Goal: Task Accomplishment & Management: Use online tool/utility

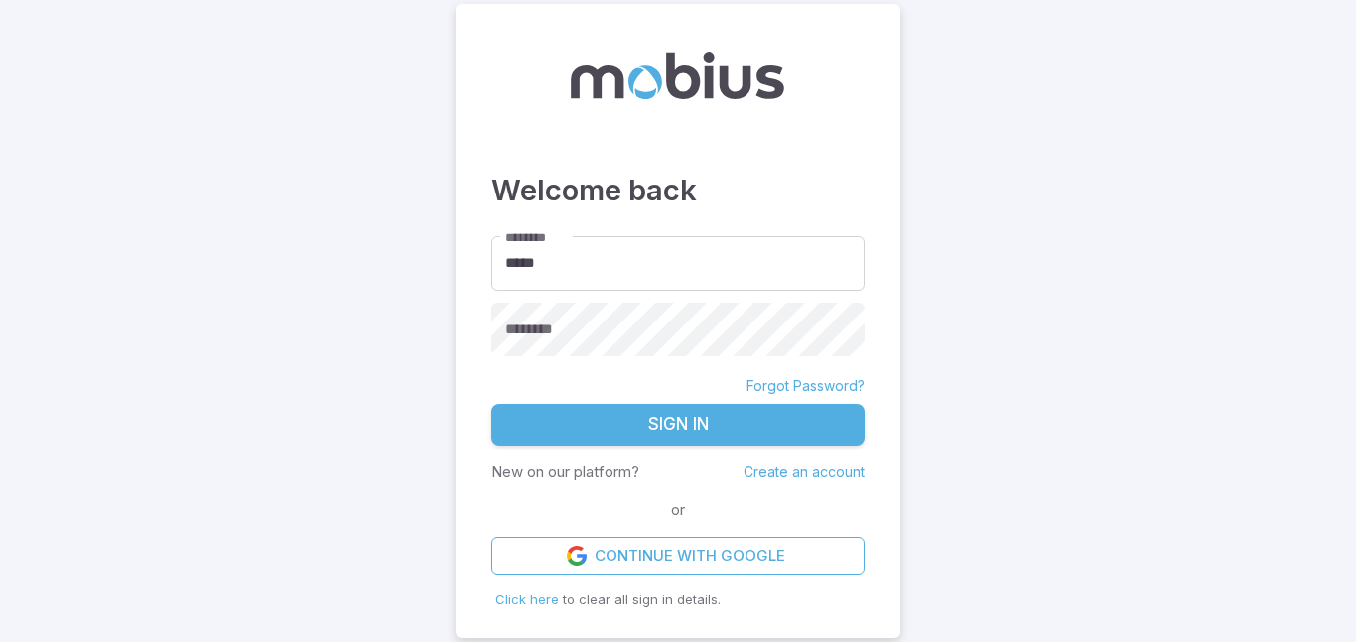
click at [617, 419] on button "Sign In" at bounding box center [677, 425] width 373 height 42
click at [597, 429] on button "Sign In" at bounding box center [677, 425] width 373 height 42
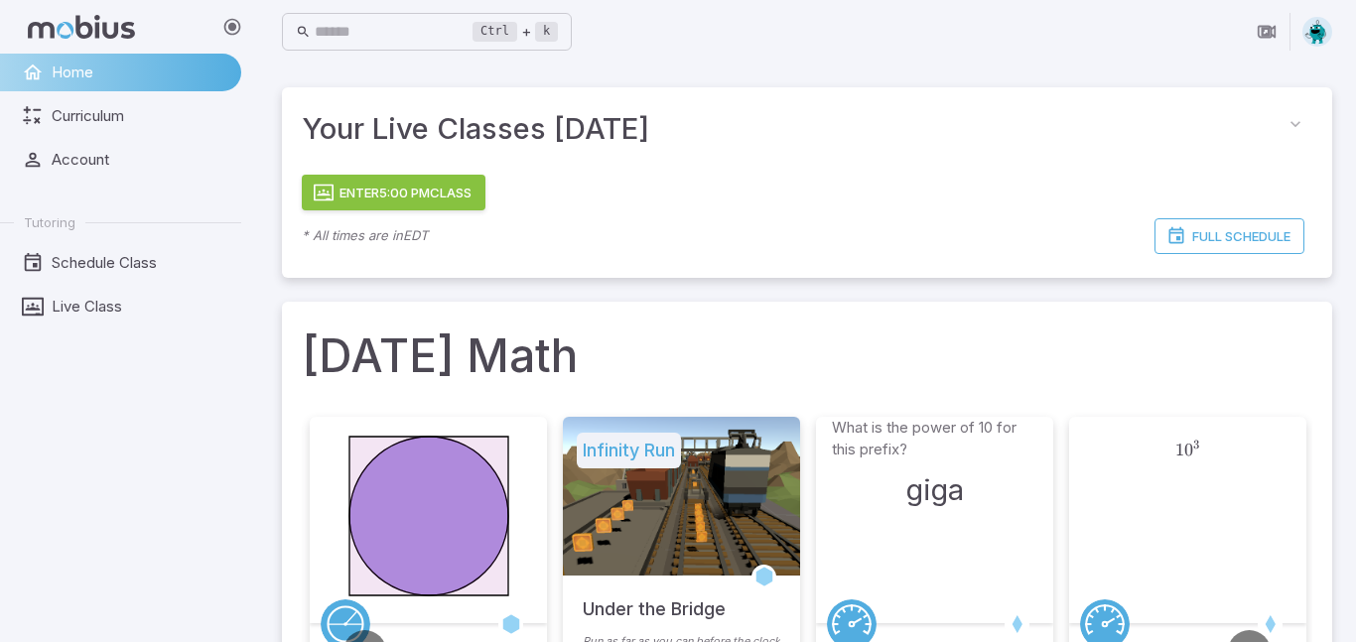
click at [424, 187] on button "Enter 5:00 PM Class" at bounding box center [394, 193] width 184 height 36
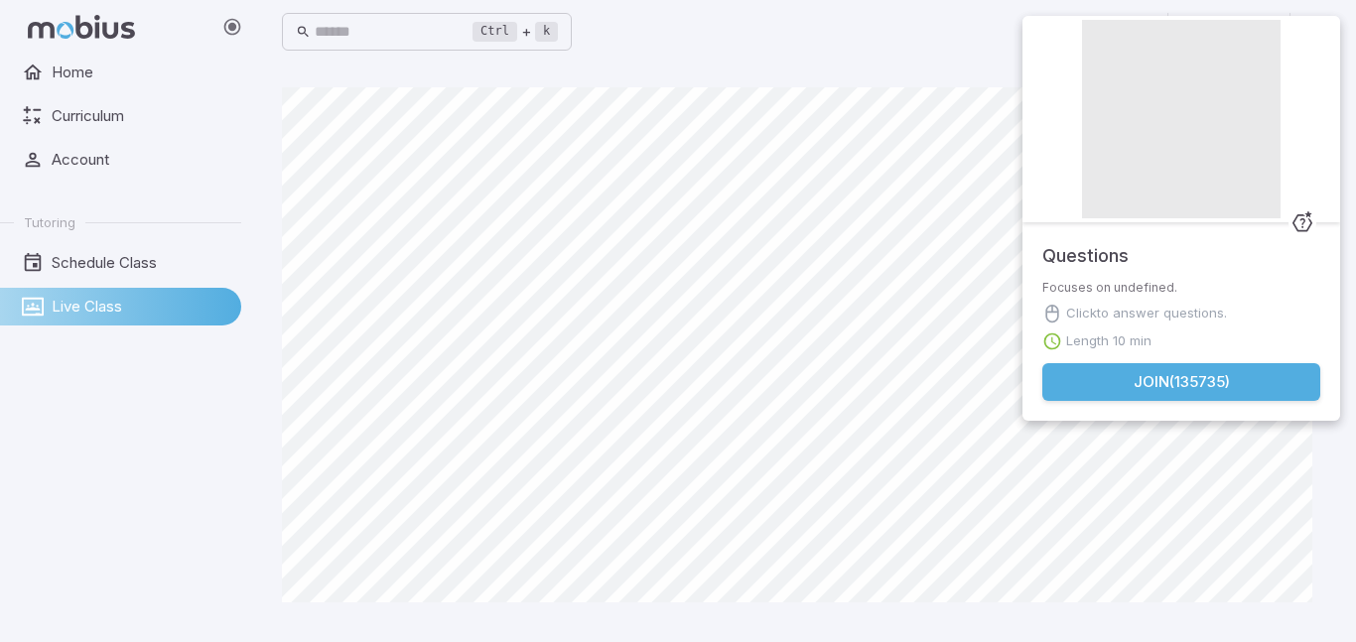
click at [1188, 380] on button "Join ( 135735 )" at bounding box center [1181, 382] width 278 height 38
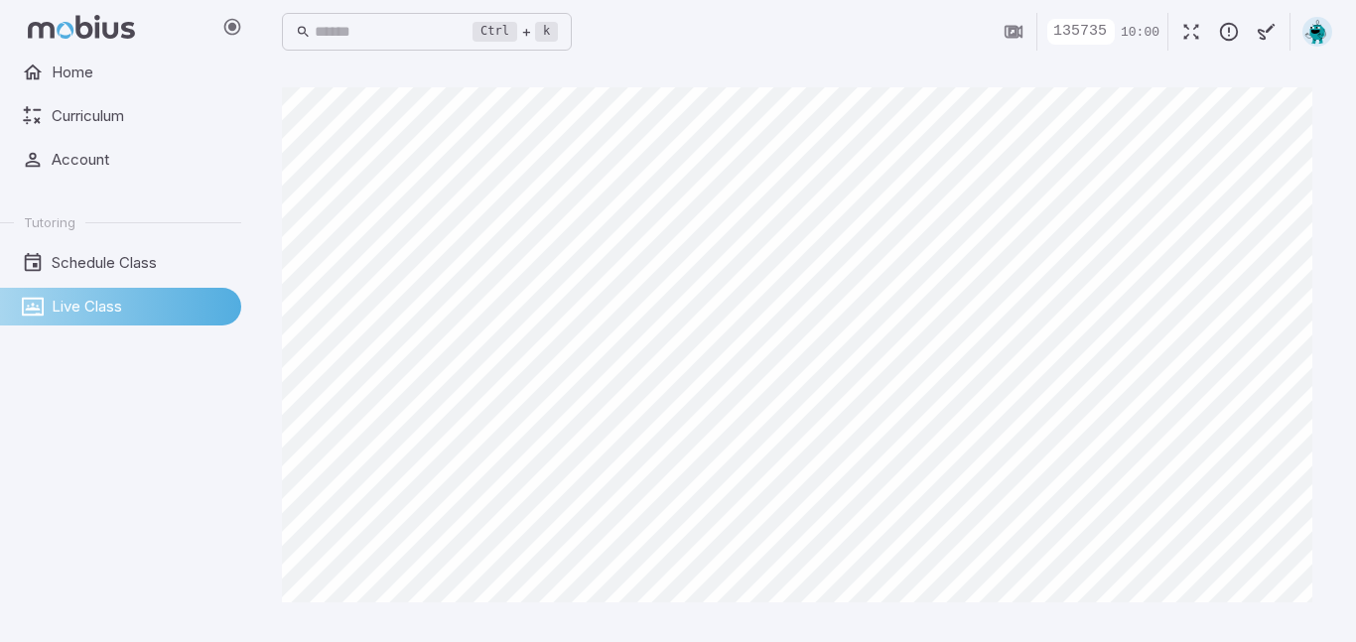
click at [1191, 41] on icon "button" at bounding box center [1191, 32] width 22 height 22
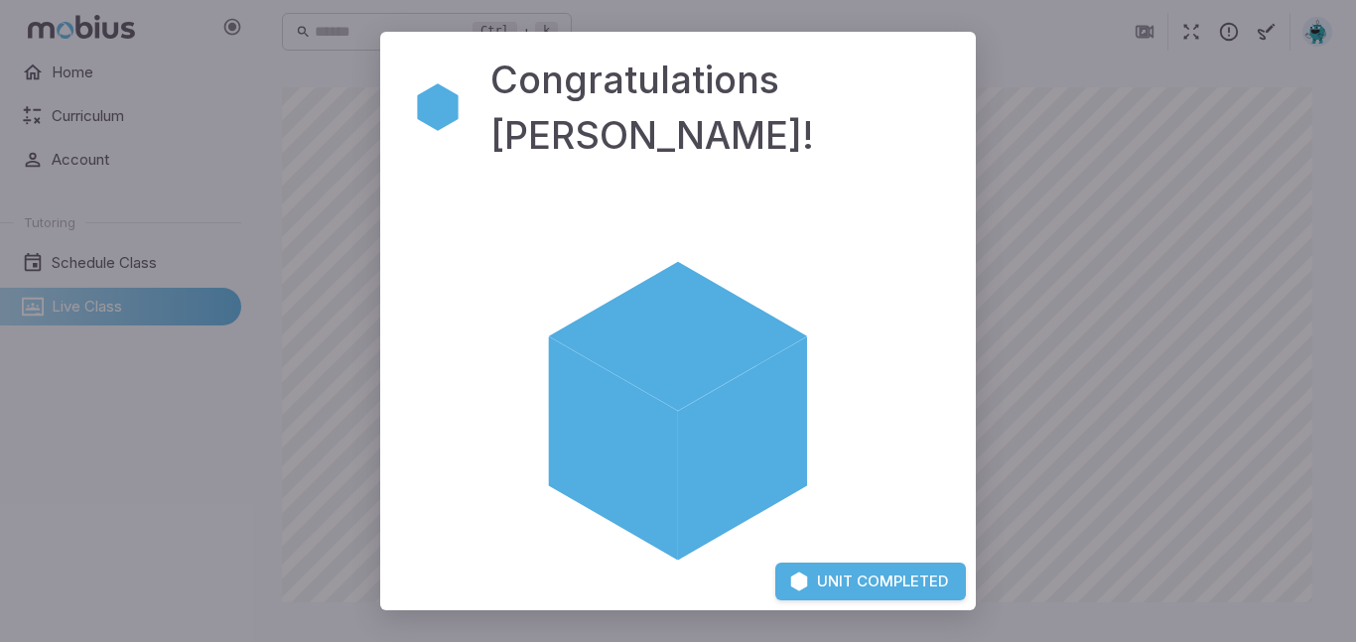
click at [838, 574] on button "Unit Completed" at bounding box center [870, 582] width 191 height 38
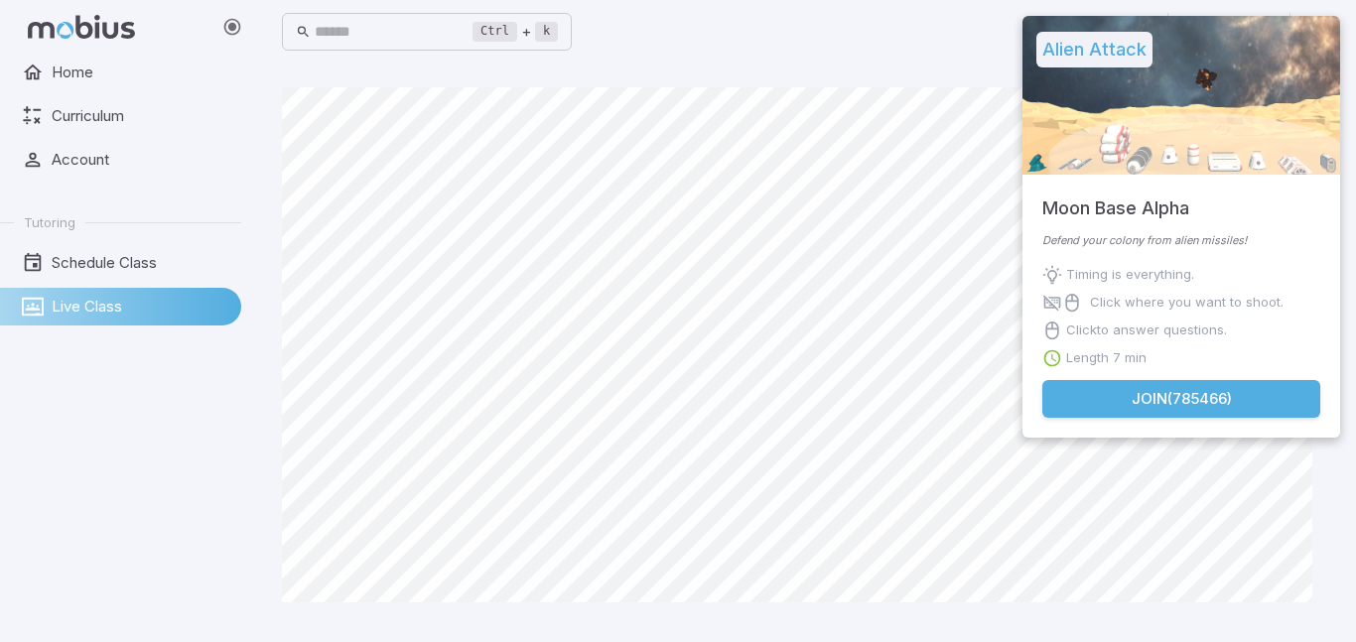
click at [1130, 405] on button "Join ( 785466 )" at bounding box center [1181, 399] width 278 height 38
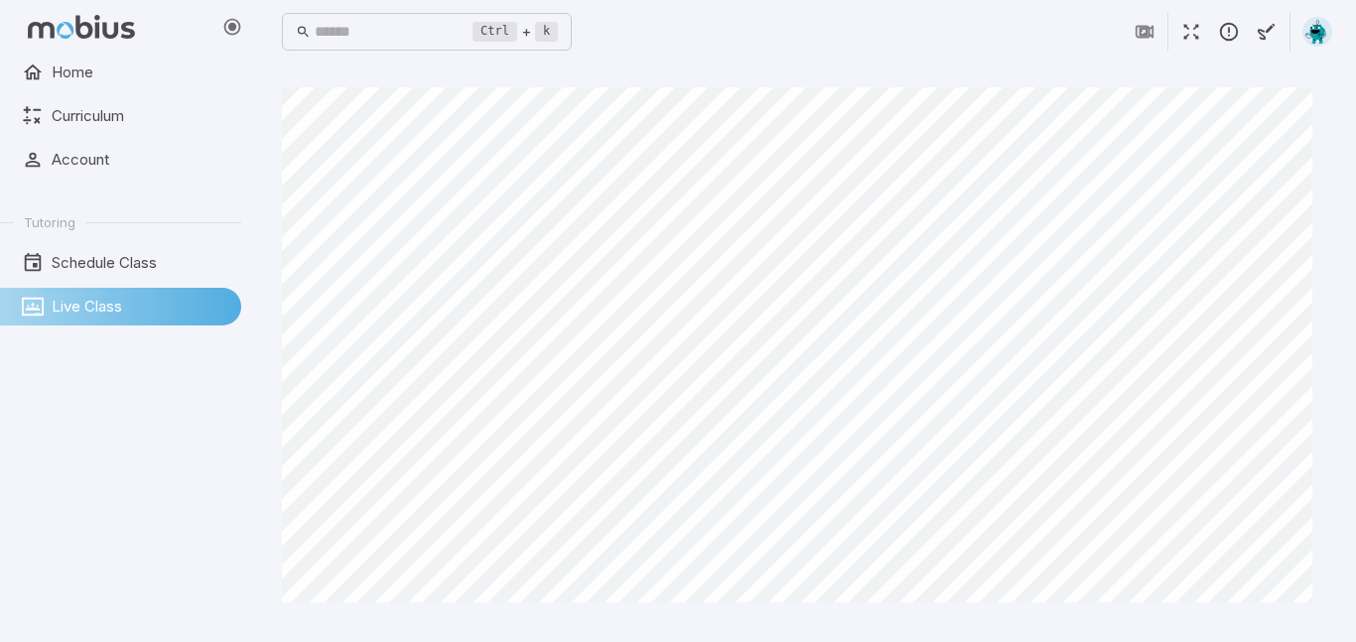
click at [1190, 44] on button "button" at bounding box center [1191, 32] width 38 height 38
click at [1202, 24] on button "button" at bounding box center [1191, 32] width 38 height 38
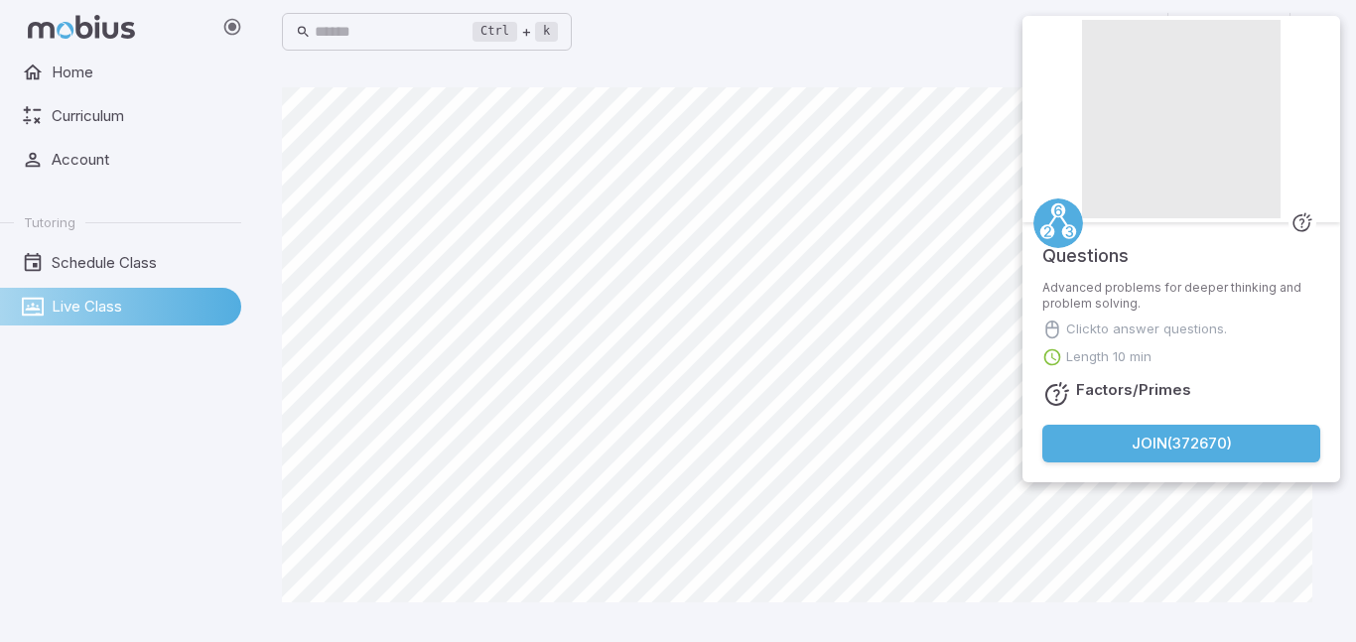
click at [1198, 442] on button "Join ( 372670 )" at bounding box center [1181, 444] width 278 height 38
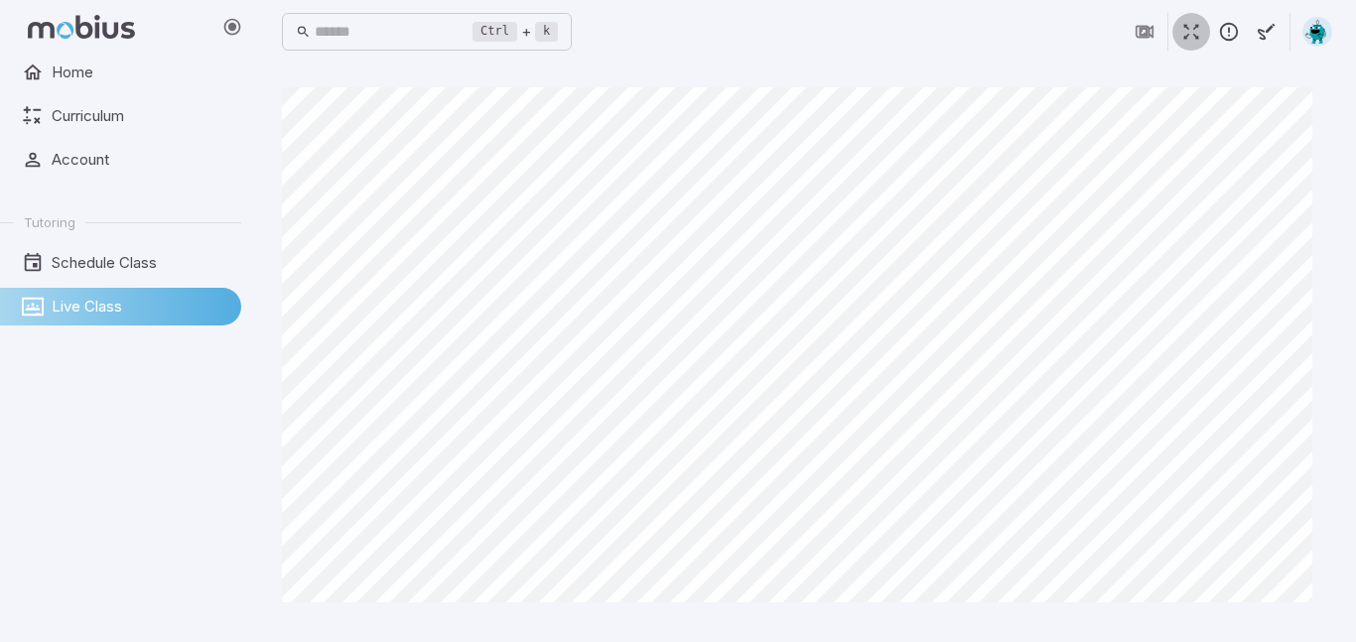
click at [1193, 35] on icon "button" at bounding box center [1191, 32] width 22 height 22
click at [1189, 37] on icon "button" at bounding box center [1191, 32] width 22 height 22
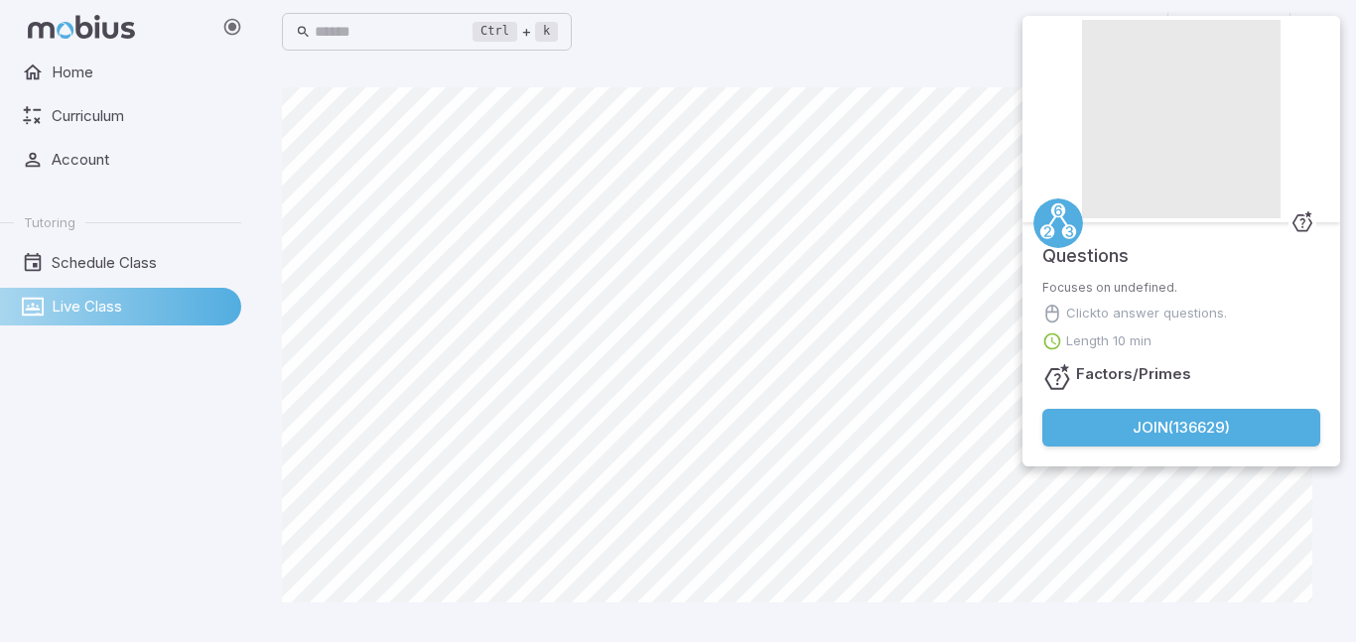
click at [1096, 436] on button "Join ( 136629 )" at bounding box center [1181, 428] width 278 height 38
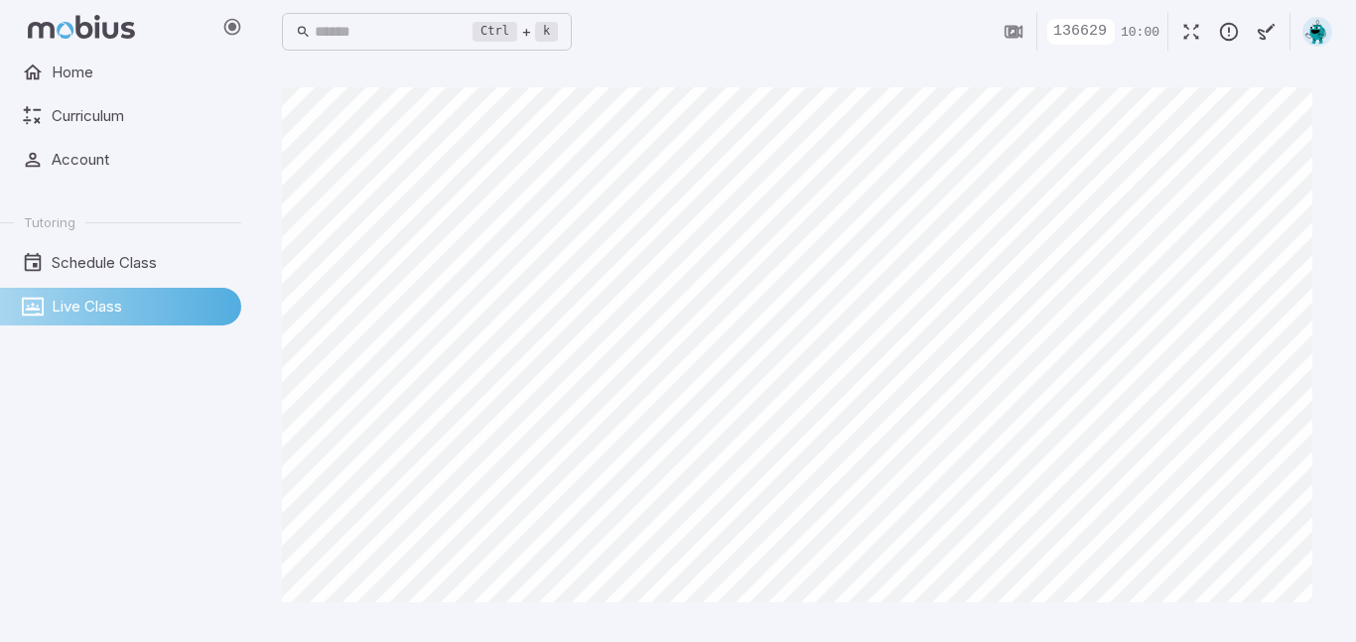
click at [1192, 23] on icon "button" at bounding box center [1191, 32] width 22 height 22
click at [1182, 34] on icon "button" at bounding box center [1191, 32] width 22 height 22
click at [1192, 38] on icon "button" at bounding box center [1191, 32] width 22 height 22
click at [1181, 34] on icon "button" at bounding box center [1191, 32] width 22 height 22
click at [1188, 31] on icon "button" at bounding box center [1191, 32] width 22 height 22
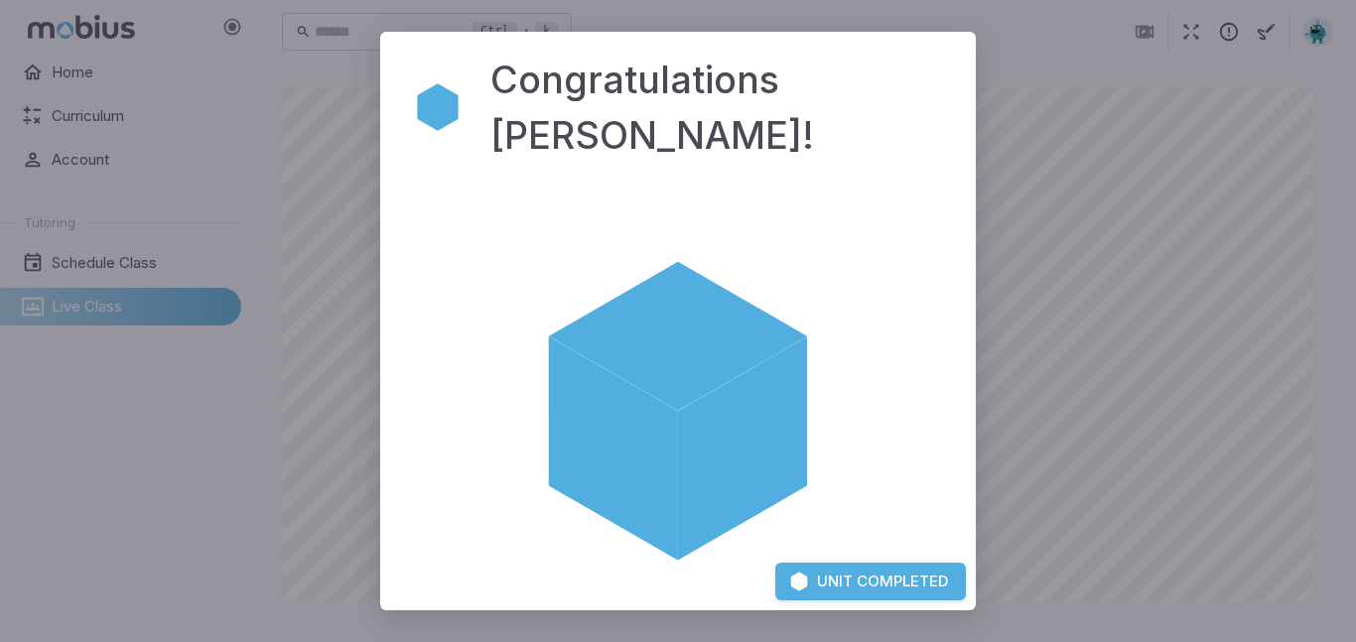
click at [848, 576] on button "Unit Completed" at bounding box center [870, 582] width 191 height 38
